Goal: Information Seeking & Learning: Learn about a topic

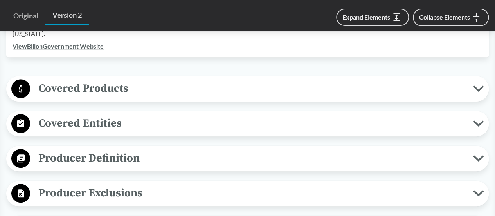
scroll to position [274, 0]
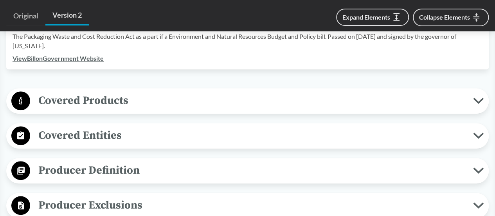
click at [89, 91] on button "Covered Products" at bounding box center [247, 101] width 477 height 20
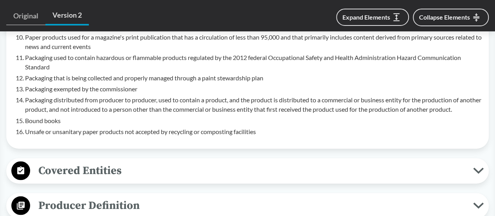
scroll to position [704, 0]
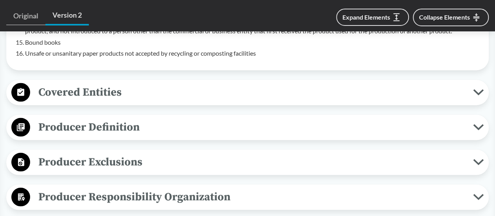
click at [165, 83] on span "Covered Entities" at bounding box center [251, 92] width 443 height 18
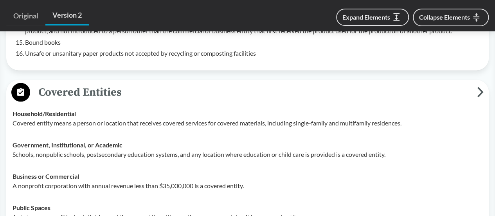
click at [165, 83] on span "Covered Entities" at bounding box center [253, 92] width 447 height 18
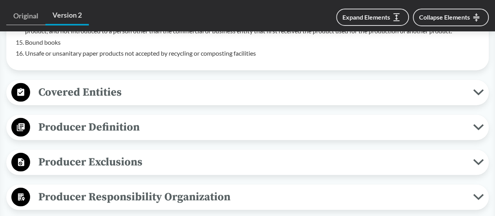
click at [146, 118] on span "Producer Definition" at bounding box center [251, 127] width 443 height 18
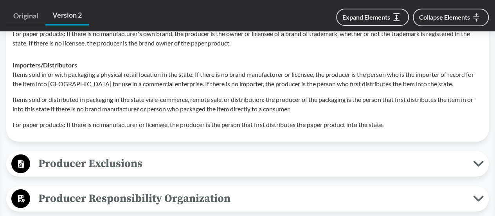
scroll to position [1017, 0]
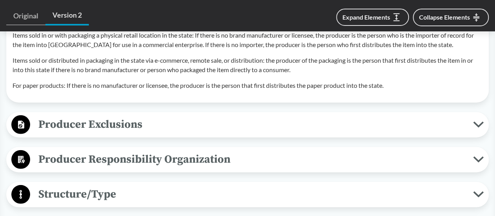
click at [158, 115] on span "Producer Exclusions" at bounding box center [251, 124] width 443 height 18
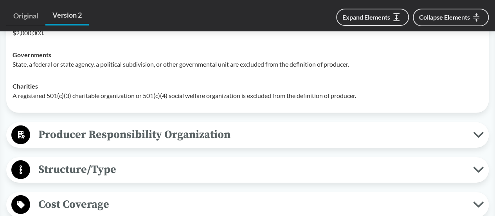
scroll to position [1213, 0]
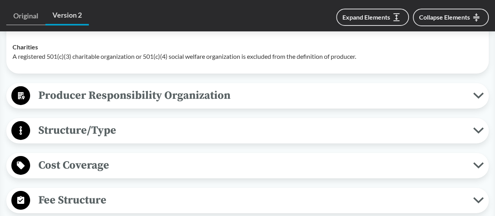
click at [124, 86] on span "Producer Responsibility Organization" at bounding box center [251, 95] width 443 height 18
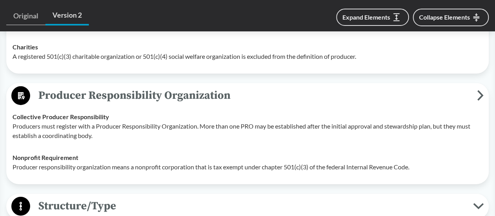
click at [157, 86] on span "Producer Responsibility Organization" at bounding box center [253, 95] width 447 height 18
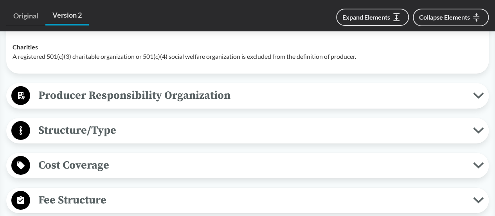
click at [91, 126] on span "Structure/Type" at bounding box center [251, 130] width 443 height 18
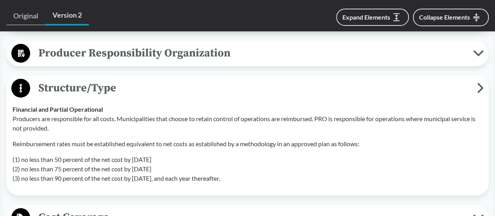
scroll to position [1291, 0]
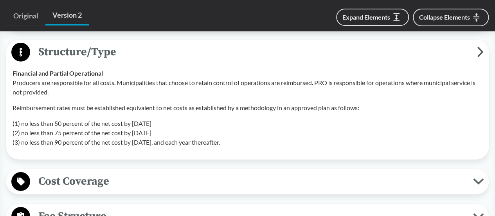
click at [129, 173] on span "Cost Coverage" at bounding box center [251, 181] width 443 height 18
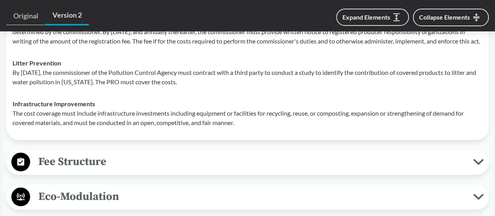
scroll to position [1565, 0]
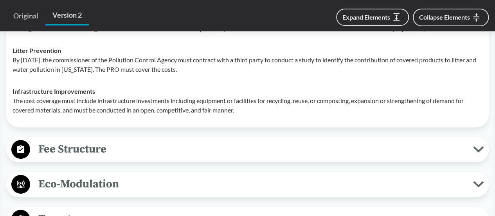
click at [124, 144] on span "Fee Structure" at bounding box center [251, 149] width 443 height 18
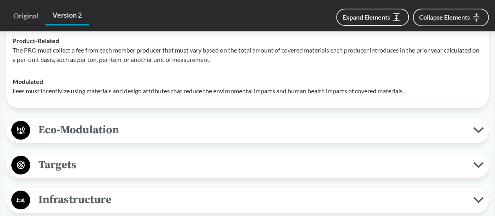
scroll to position [1683, 0]
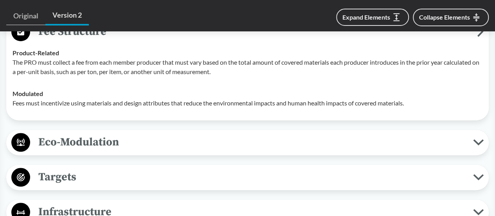
click at [112, 139] on span "Eco-Modulation" at bounding box center [251, 142] width 443 height 18
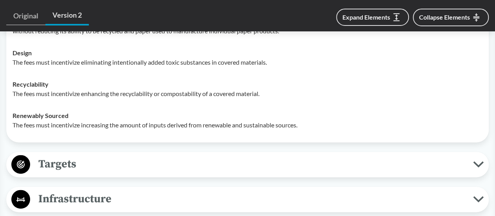
scroll to position [1917, 0]
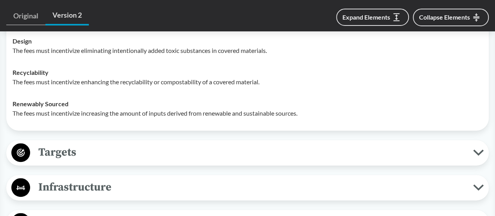
click at [128, 143] on span "Targets" at bounding box center [251, 152] width 443 height 18
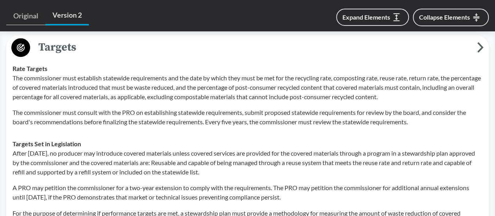
scroll to position [2035, 0]
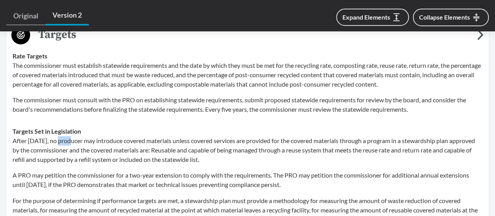
drag, startPoint x: 71, startPoint y: 136, endPoint x: 58, endPoint y: 135, distance: 13.7
click at [58, 136] on p "After [DATE], no producer may introduce covered materials unless covered servic…" at bounding box center [248, 150] width 470 height 28
copy p "2032"
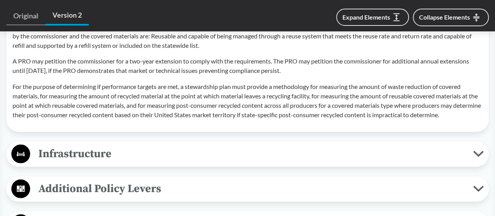
scroll to position [2191, 0]
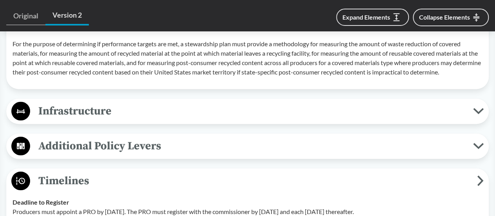
click at [140, 106] on span "Infrastructure" at bounding box center [251, 111] width 443 height 18
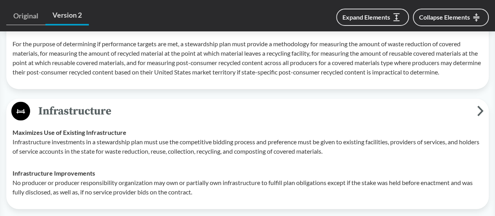
click at [140, 106] on span "Infrastructure" at bounding box center [253, 111] width 447 height 18
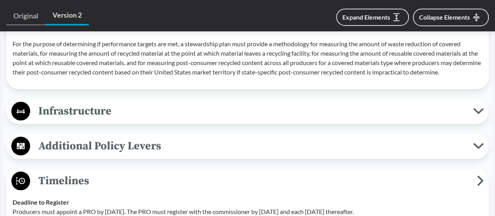
click at [140, 106] on span "Infrastructure" at bounding box center [251, 111] width 443 height 18
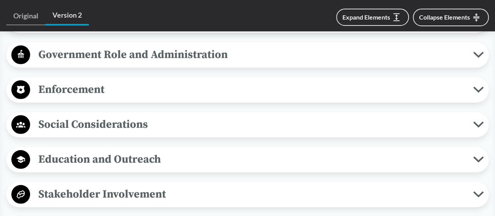
scroll to position [2622, 0]
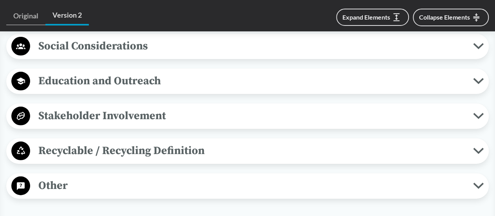
click at [166, 150] on span "Recyclable / Recycling Definition" at bounding box center [251, 151] width 443 height 18
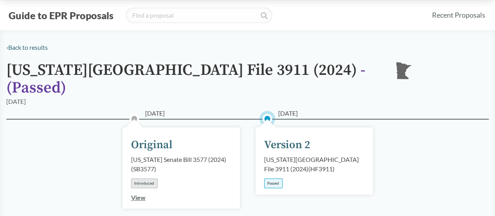
scroll to position [0, 0]
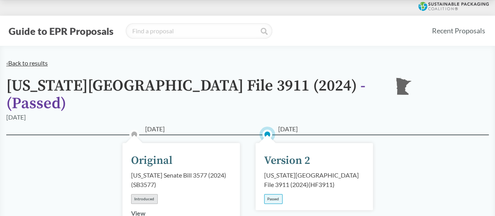
click at [17, 61] on link "‹ Back to results" at bounding box center [26, 62] width 41 height 7
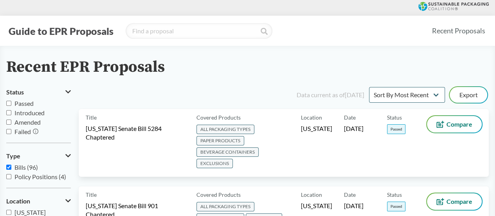
click at [31, 104] on span "Passed" at bounding box center [23, 102] width 19 height 7
click at [11, 104] on input "Passed" at bounding box center [8, 103] width 5 height 5
checkbox input "true"
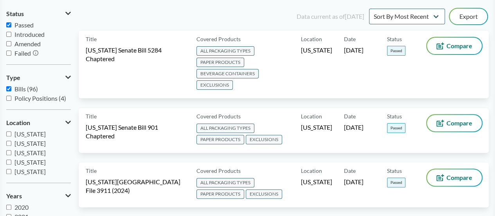
click at [33, 142] on span "[US_STATE]" at bounding box center [29, 142] width 31 height 7
click at [11, 142] on input "[US_STATE]" at bounding box center [8, 142] width 5 height 5
checkbox input "true"
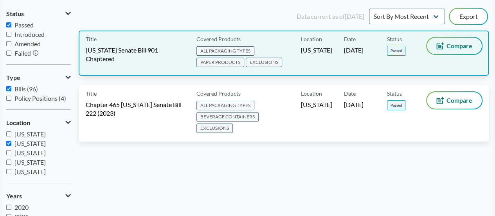
click at [448, 47] on span "Compare" at bounding box center [459, 46] width 26 height 6
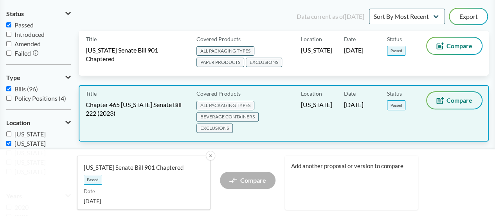
click at [444, 102] on icon at bounding box center [440, 100] width 8 height 7
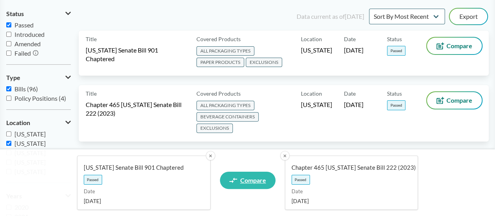
click at [266, 176] on link "Compare" at bounding box center [248, 179] width 56 height 17
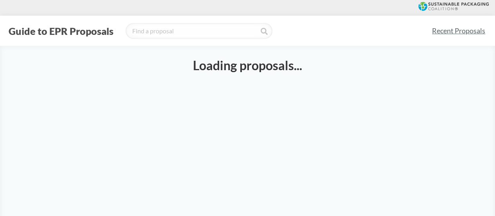
select select "SB901C"
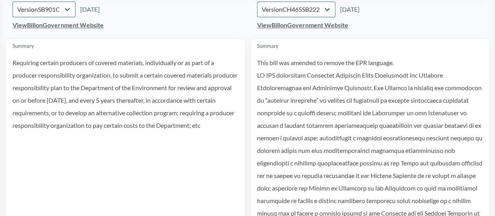
scroll to position [117, 0]
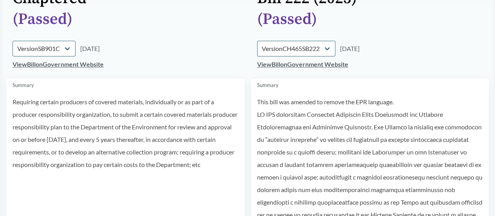
click at [299, 101] on p "This bill was amended to remove the EPR language." at bounding box center [370, 101] width 226 height 13
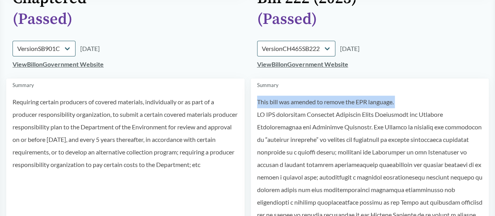
click at [299, 101] on p "This bill was amended to remove the EPR language." at bounding box center [370, 101] width 226 height 13
copy div "This bill was amended to remove the EPR language."
click at [88, 64] on link "View Bill on Government Website" at bounding box center [58, 63] width 91 height 7
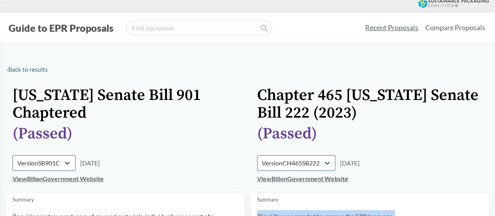
scroll to position [0, 0]
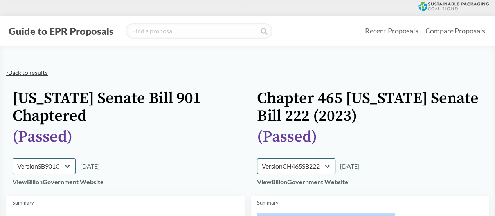
click at [27, 73] on link "‹ Back to results" at bounding box center [26, 71] width 41 height 7
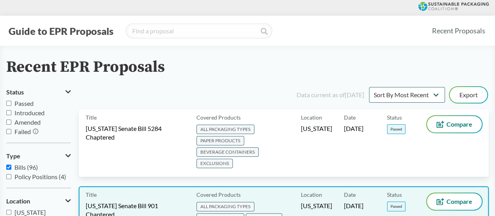
scroll to position [78, 0]
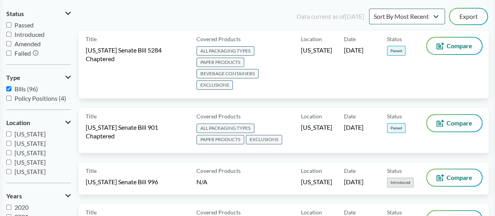
click at [31, 26] on span "Passed" at bounding box center [23, 24] width 19 height 7
click at [11, 26] on input "Passed" at bounding box center [8, 24] width 5 height 5
checkbox input "true"
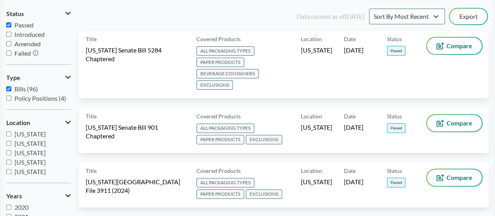
click at [35, 145] on span "[US_STATE]" at bounding box center [29, 142] width 31 height 7
click at [11, 145] on input "[US_STATE]" at bounding box center [8, 142] width 5 height 5
checkbox input "true"
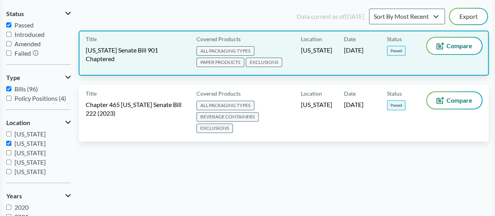
click at [183, 47] on span "[US_STATE] Senate Bill 901 Chaptered" at bounding box center [136, 54] width 101 height 17
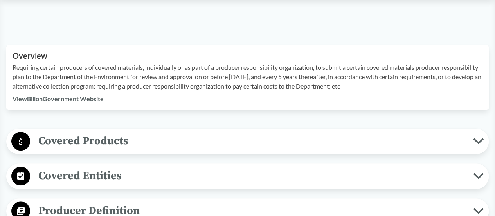
scroll to position [235, 0]
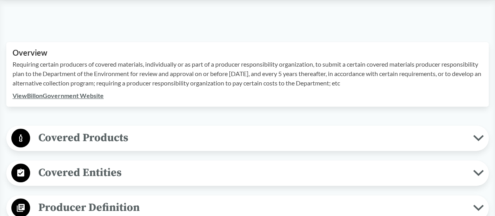
click at [75, 96] on link "View Bill on Government Website" at bounding box center [58, 95] width 91 height 7
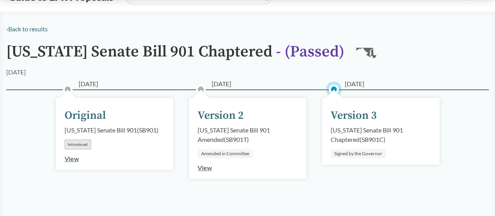
scroll to position [0, 0]
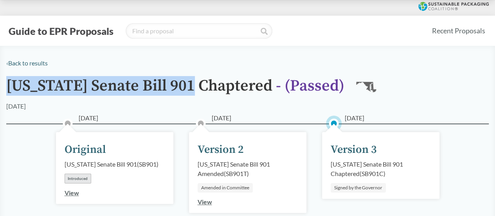
drag, startPoint x: 9, startPoint y: 84, endPoint x: 190, endPoint y: 77, distance: 181.3
click at [190, 77] on h1 "[US_STATE] Senate Bill 901 Chaptered - ( Passed )" at bounding box center [175, 89] width 338 height 24
